Goal: Transaction & Acquisition: Purchase product/service

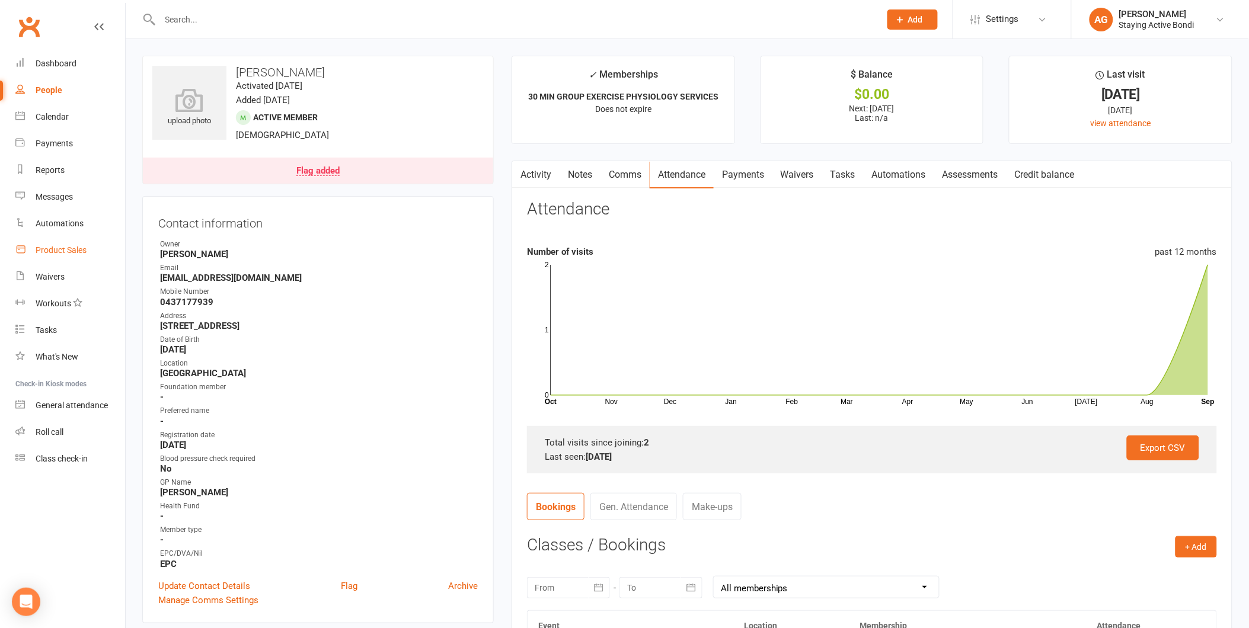
drag, startPoint x: 0, startPoint y: 0, endPoint x: 67, endPoint y: 259, distance: 267.6
click at [67, 259] on link "Product Sales" at bounding box center [70, 250] width 110 height 27
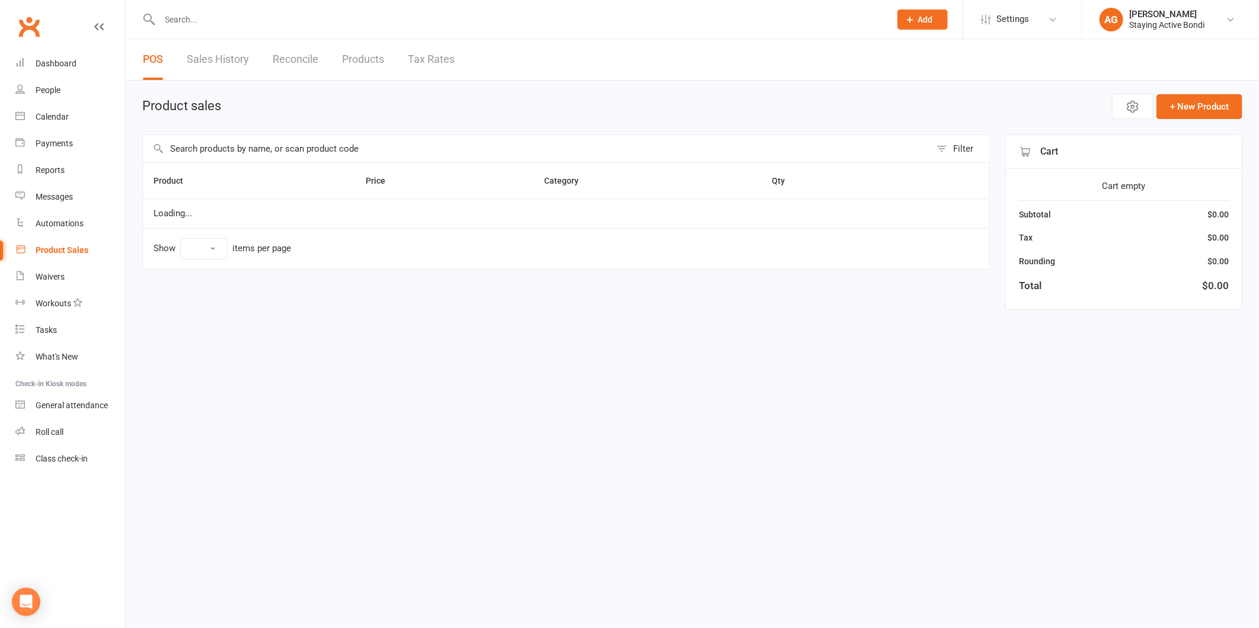
select select "100"
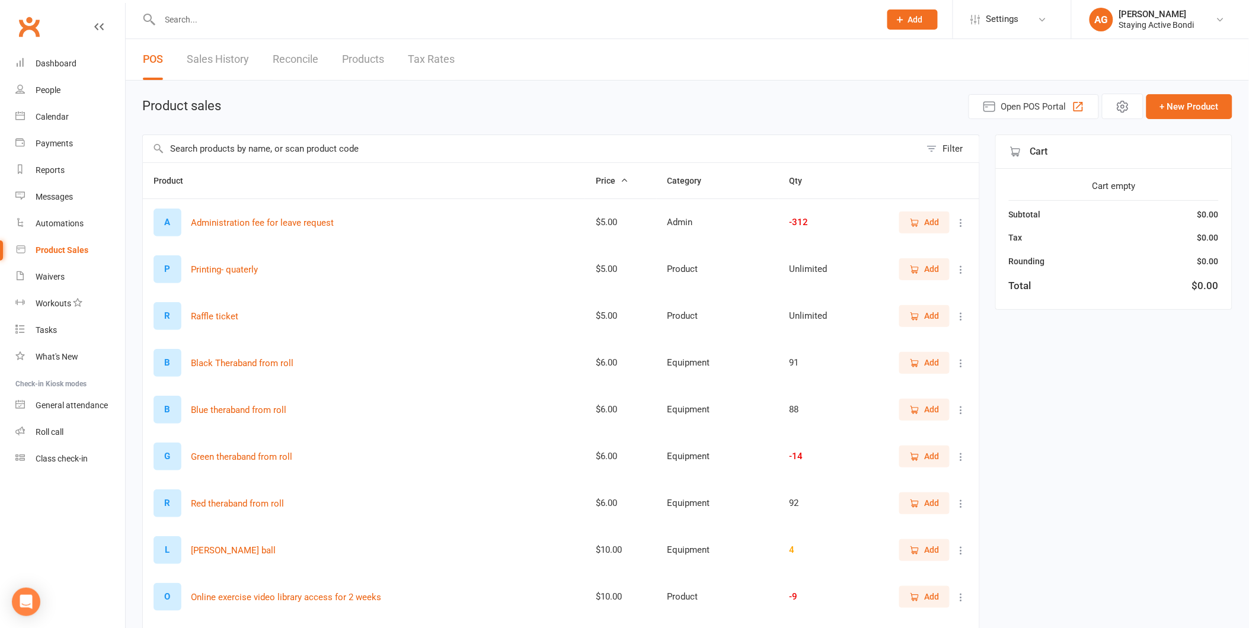
click at [282, 151] on input "text" at bounding box center [532, 148] width 778 height 27
type input "r"
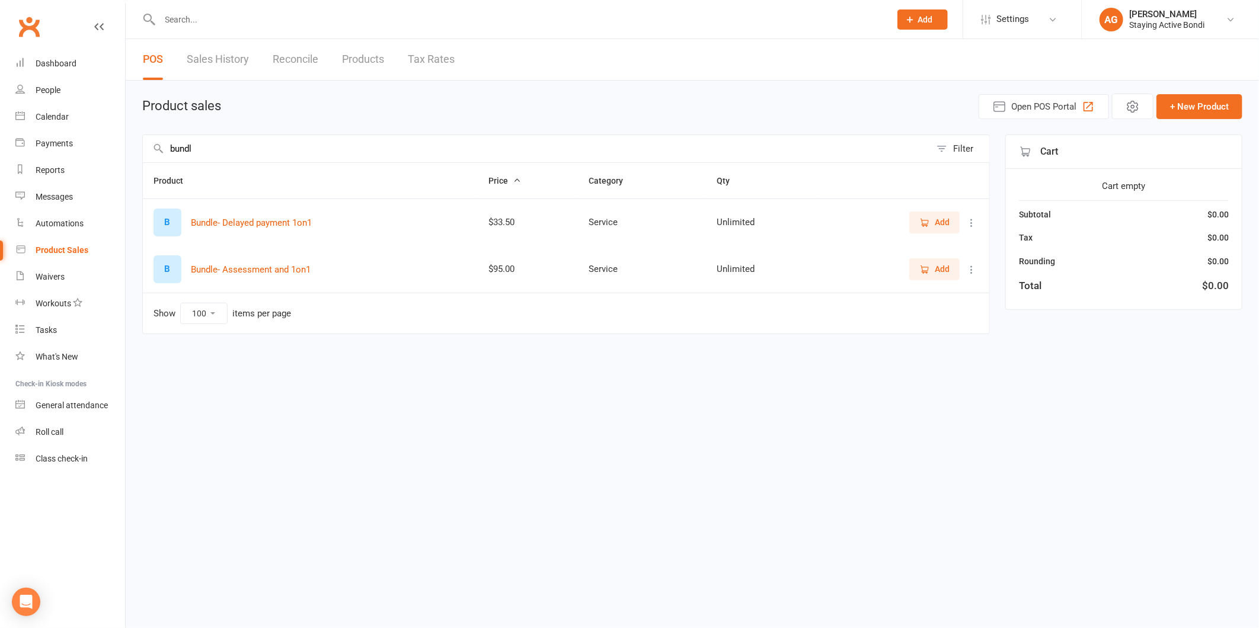
type input "bundl"
click at [946, 267] on span "Add" at bounding box center [942, 269] width 15 height 13
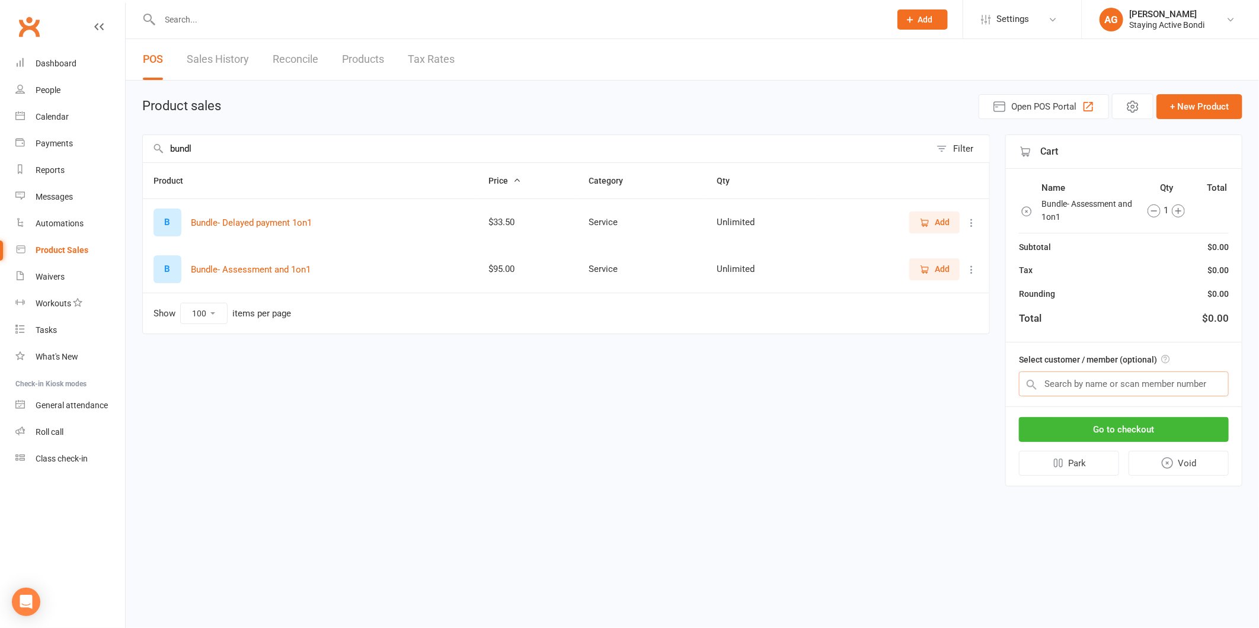
click at [1104, 379] on input "text" at bounding box center [1124, 384] width 210 height 25
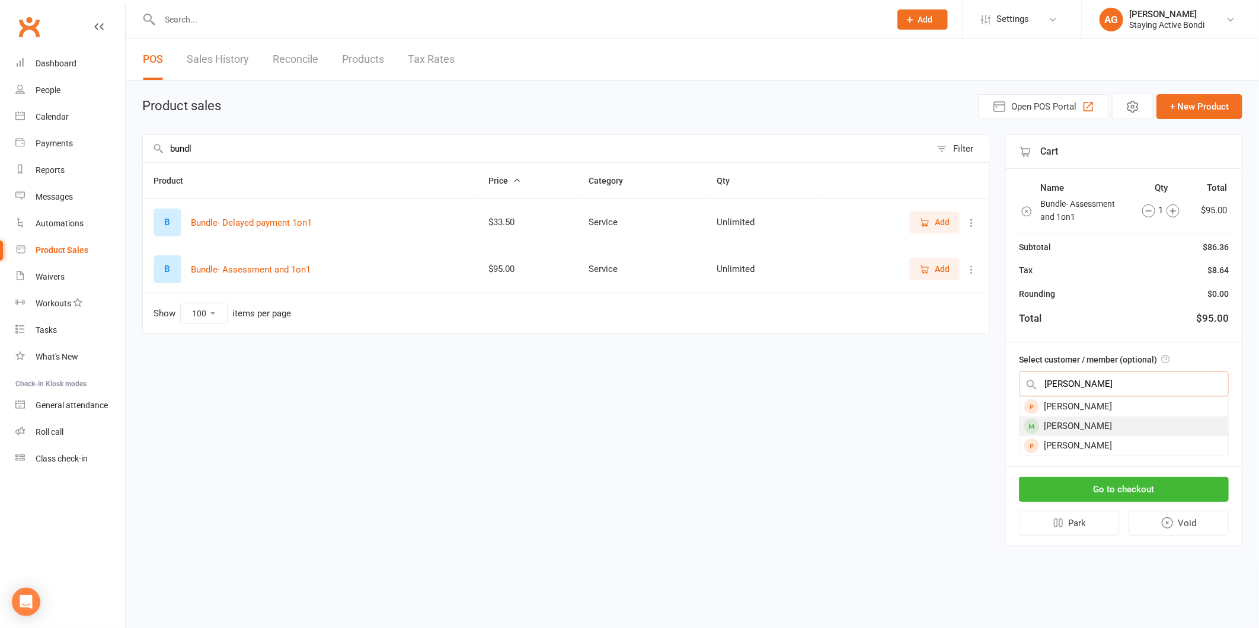
type input "larry"
click at [1091, 423] on div "Laurence Neumann" at bounding box center [1124, 427] width 209 height 20
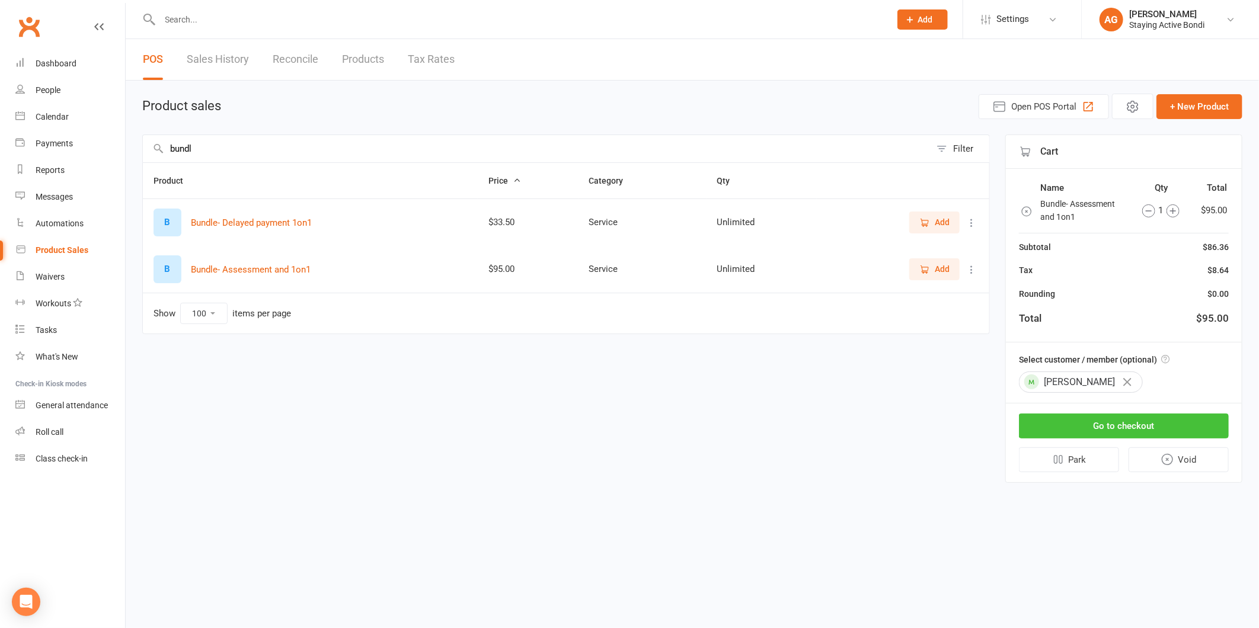
click at [1091, 423] on button "Go to checkout" at bounding box center [1124, 426] width 210 height 25
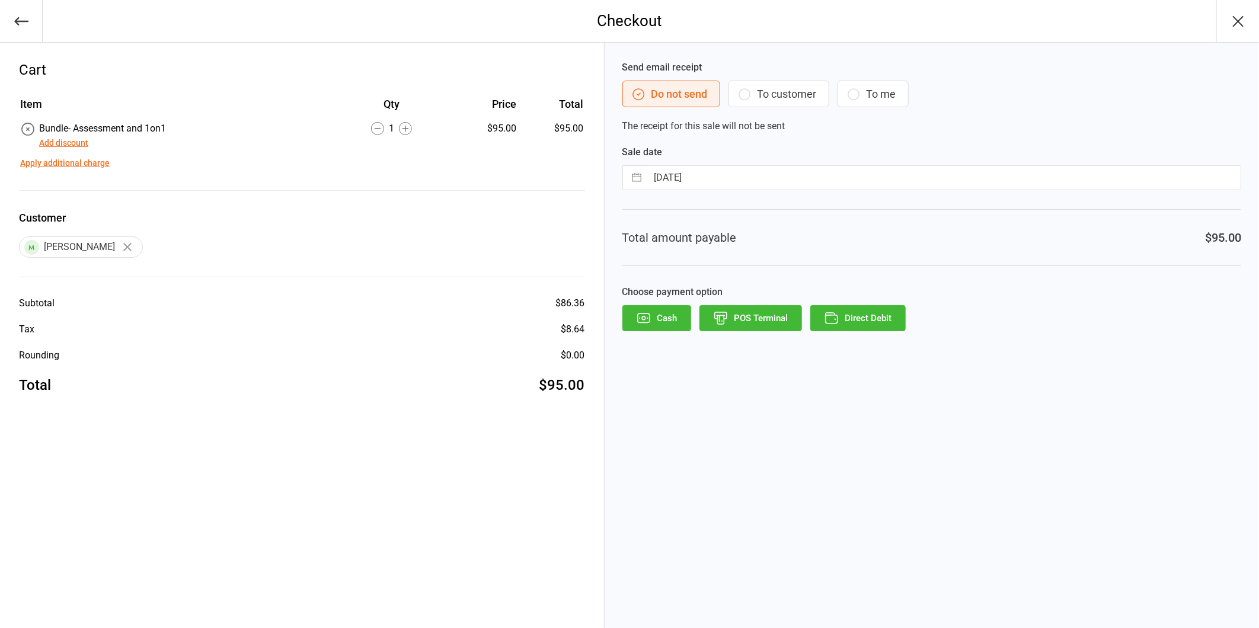
click at [848, 319] on button "Direct Debit" at bounding box center [857, 318] width 95 height 26
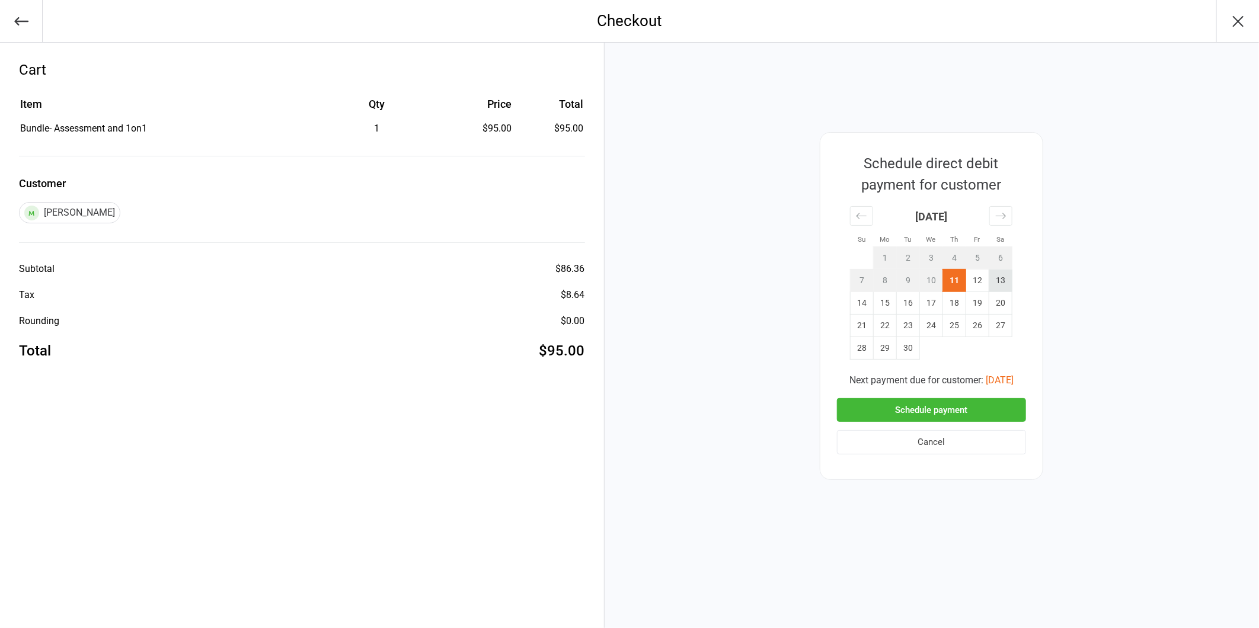
click at [989, 285] on td "13" at bounding box center [1000, 280] width 23 height 23
click at [985, 283] on td "12" at bounding box center [977, 280] width 23 height 23
click at [990, 411] on button "Schedule payment" at bounding box center [931, 410] width 189 height 24
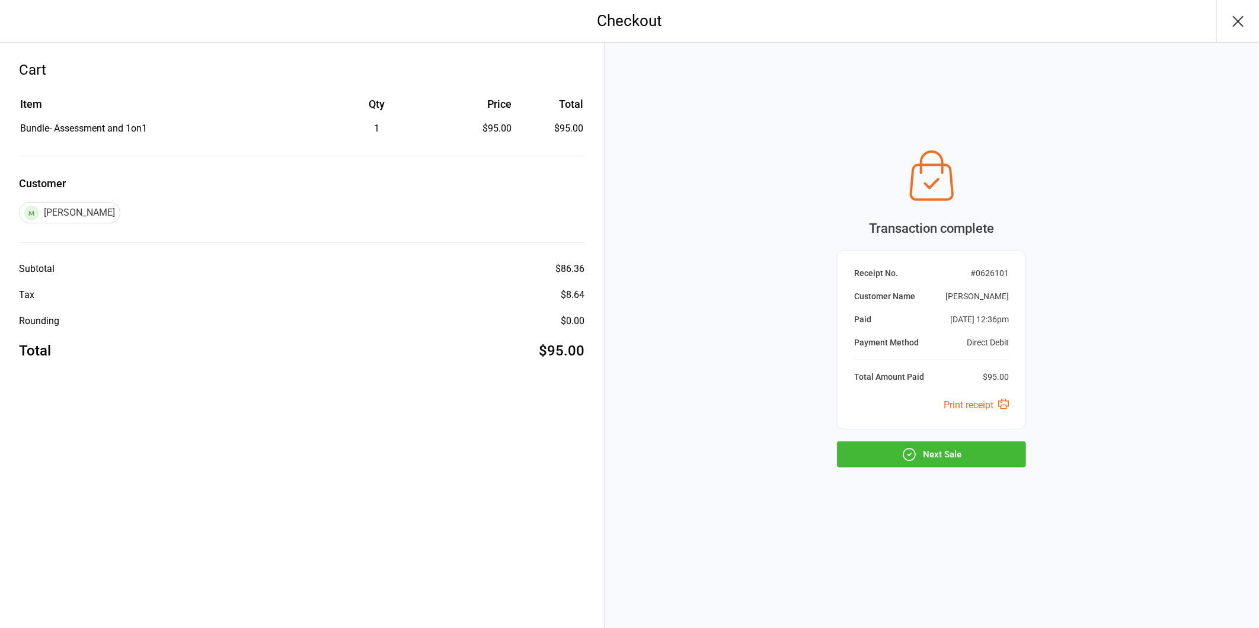
click at [869, 454] on button "Next Sale" at bounding box center [931, 455] width 189 height 26
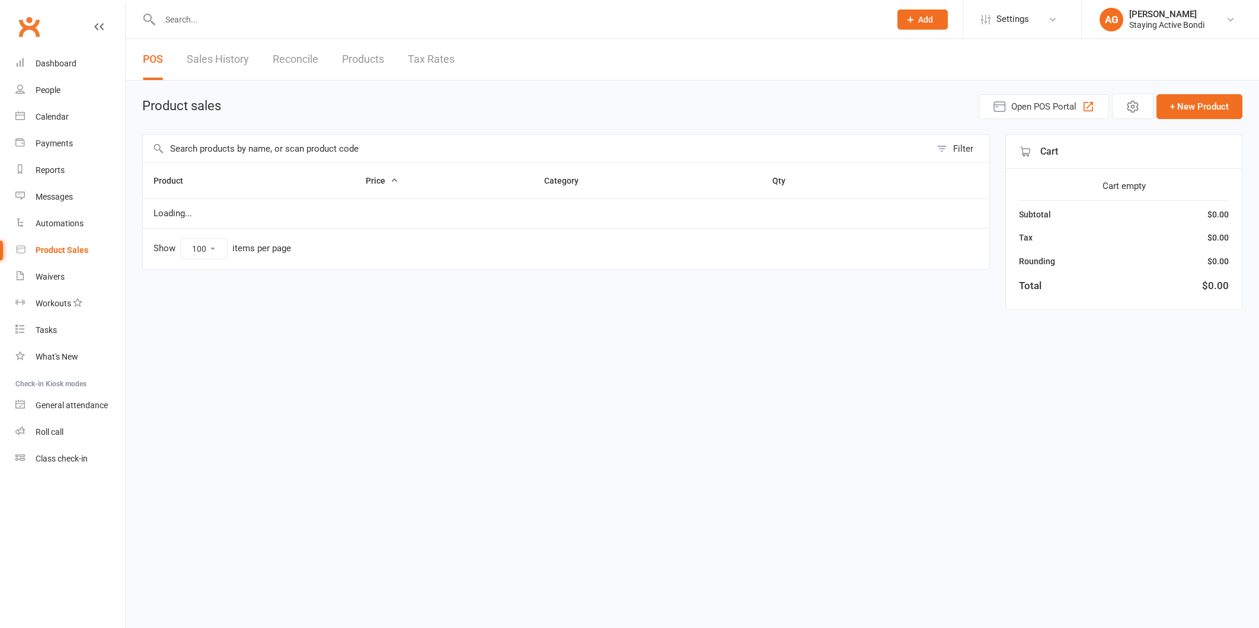
select select "100"
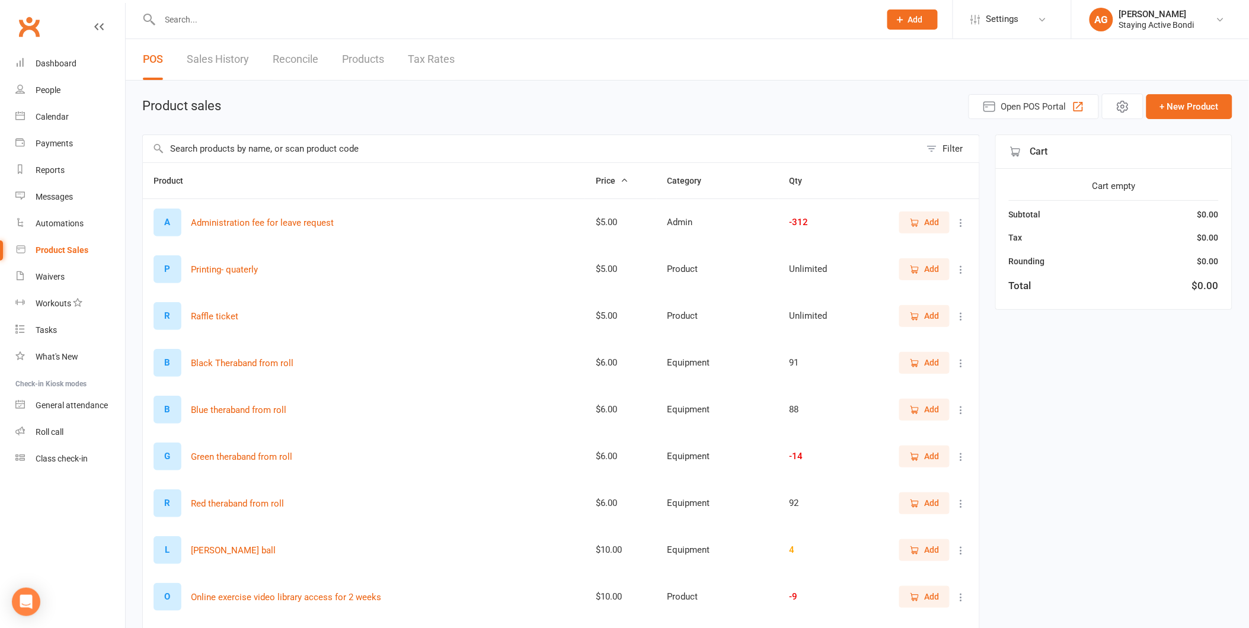
click at [209, 18] on input "text" at bounding box center [515, 19] width 716 height 17
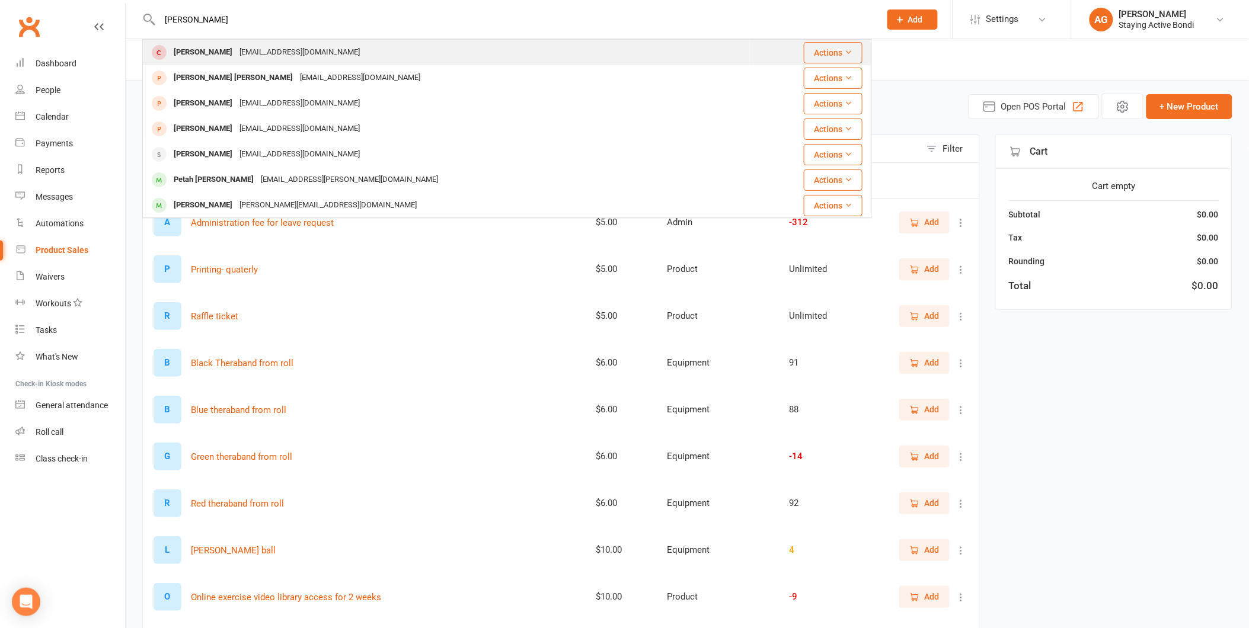
type input "[PERSON_NAME]"
click at [249, 46] on div "[EMAIL_ADDRESS][DOMAIN_NAME]" at bounding box center [299, 52] width 127 height 17
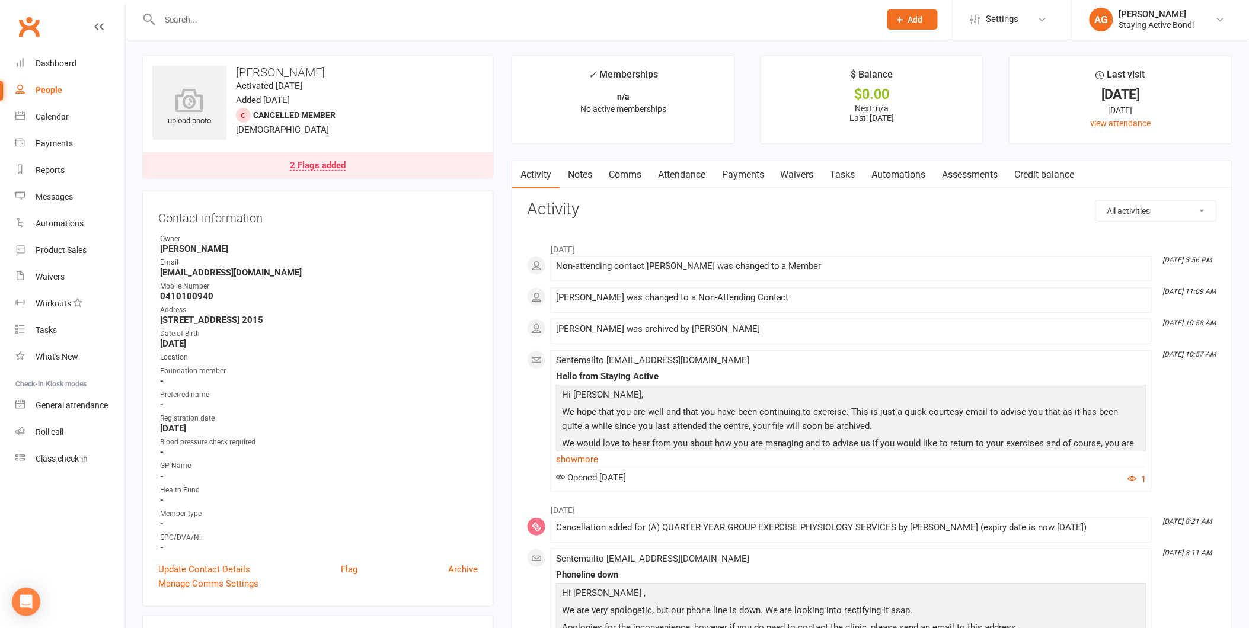
click at [975, 175] on link "Assessments" at bounding box center [970, 174] width 72 height 27
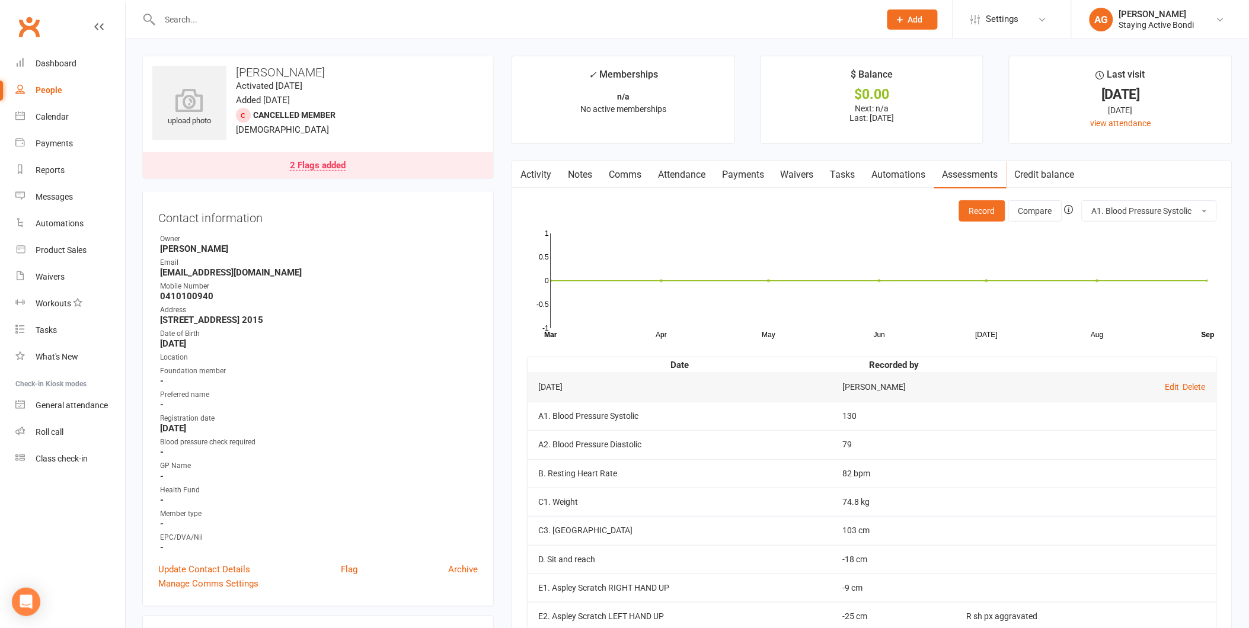
click at [538, 165] on link "Activity" at bounding box center [535, 174] width 47 height 27
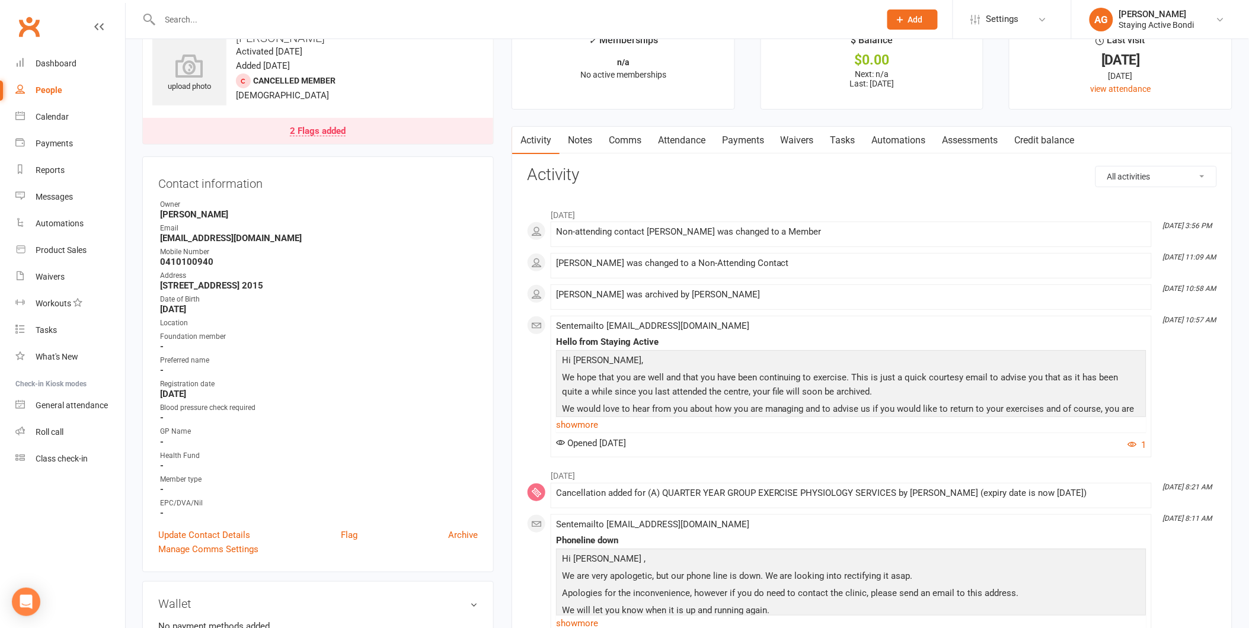
scroll to position [66, 0]
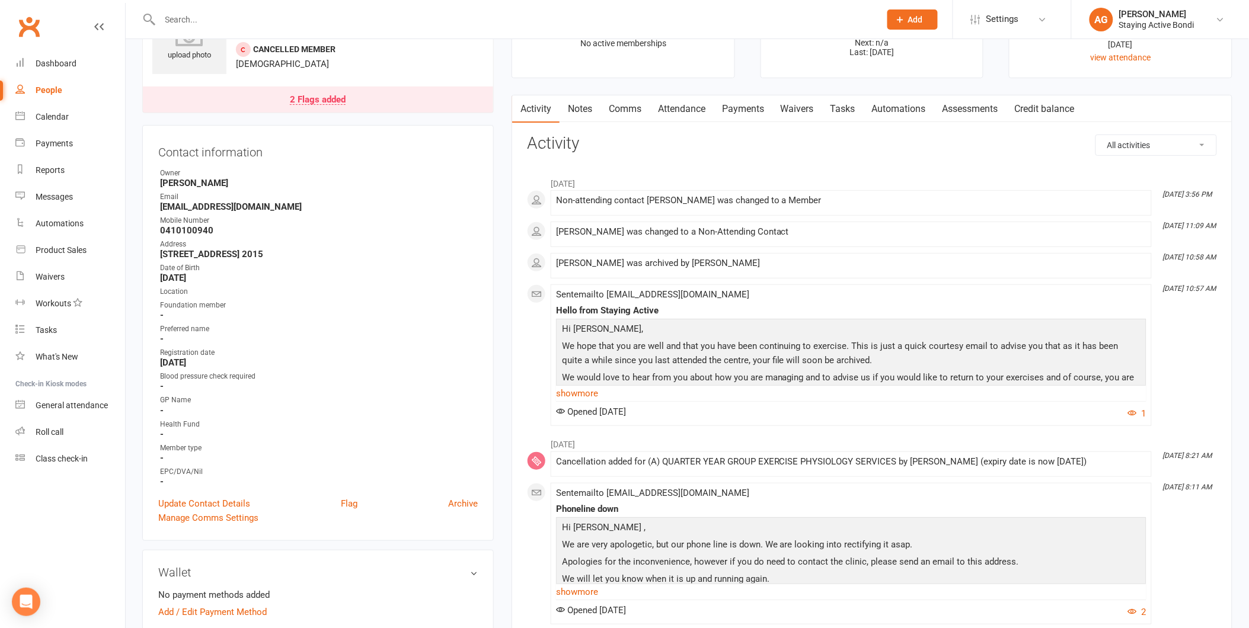
click at [963, 117] on link "Assessments" at bounding box center [970, 108] width 72 height 27
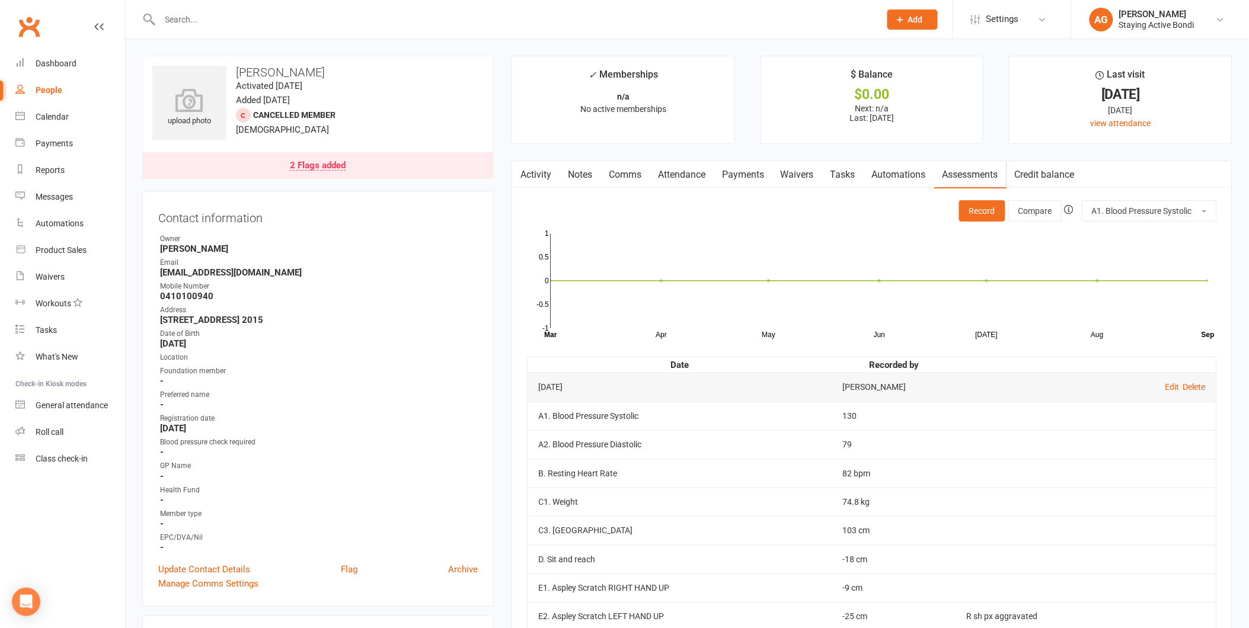
click at [532, 168] on link "Activity" at bounding box center [535, 174] width 47 height 27
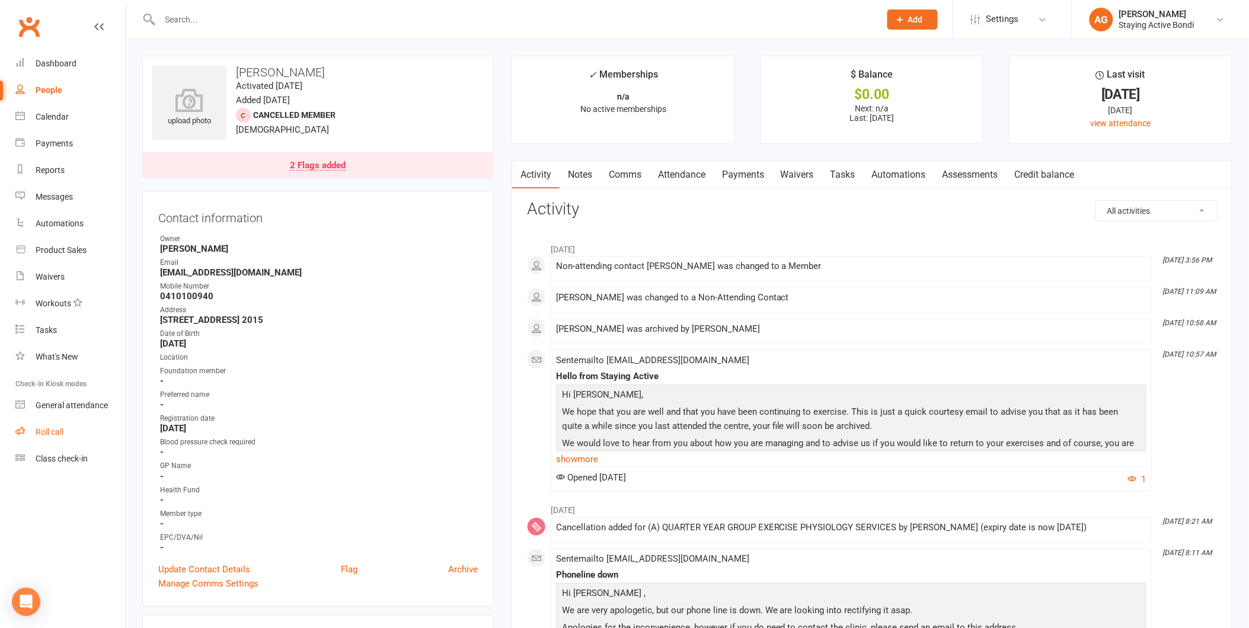
click at [101, 431] on link "Roll call" at bounding box center [70, 432] width 110 height 27
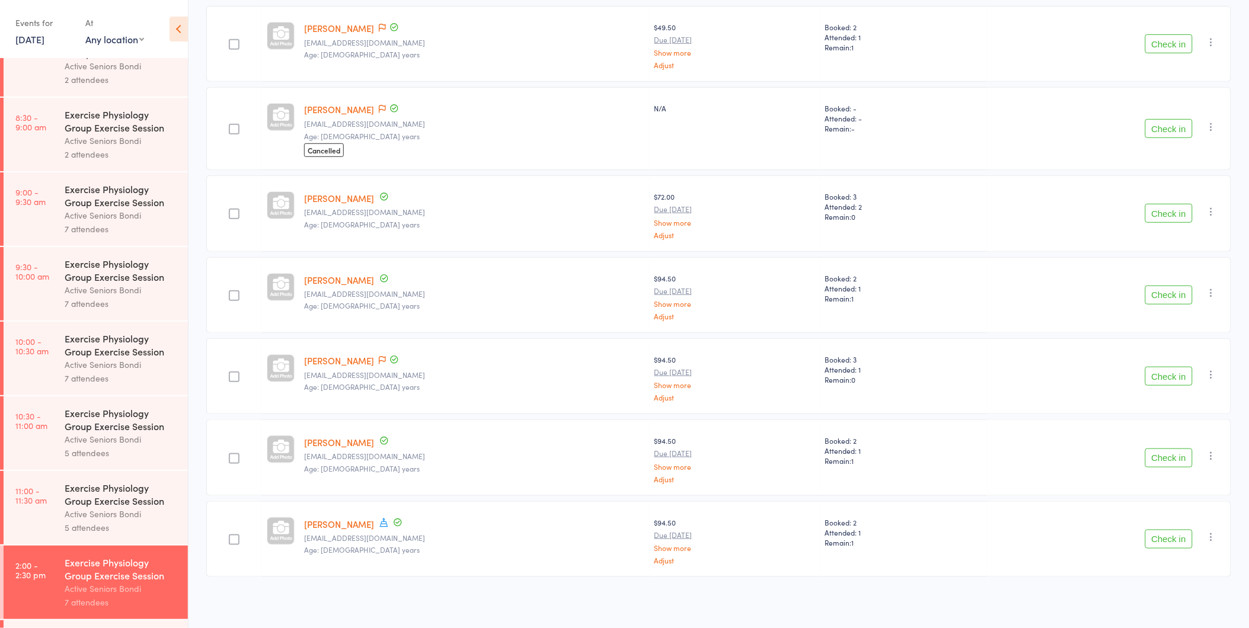
scroll to position [329, 0]
